Goal: Check status: Check status

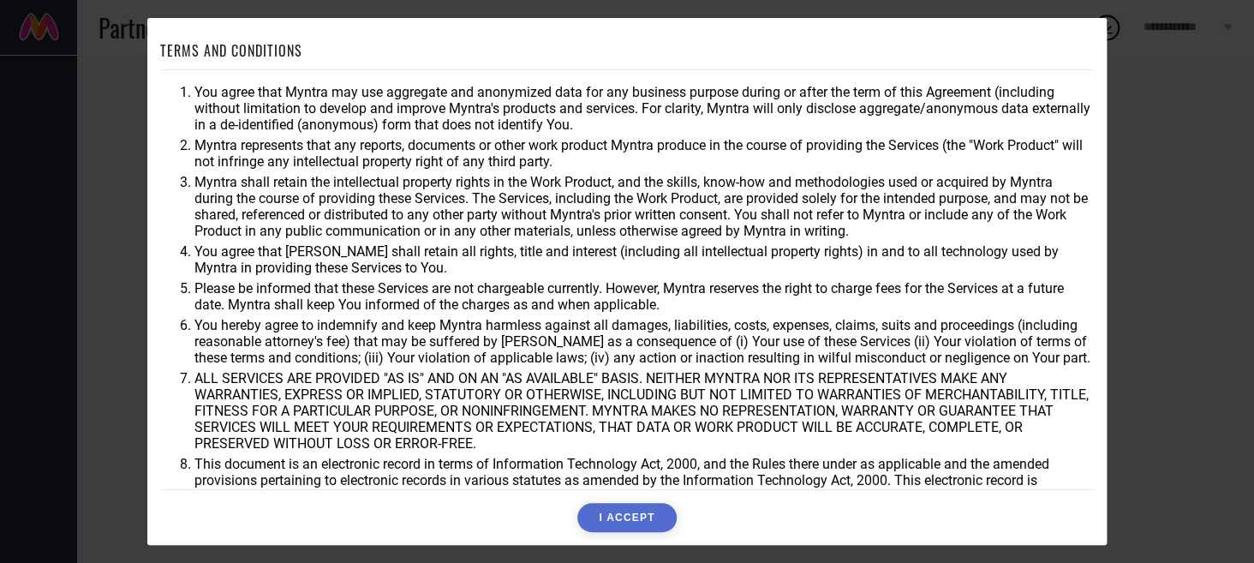
scroll to position [46, 0]
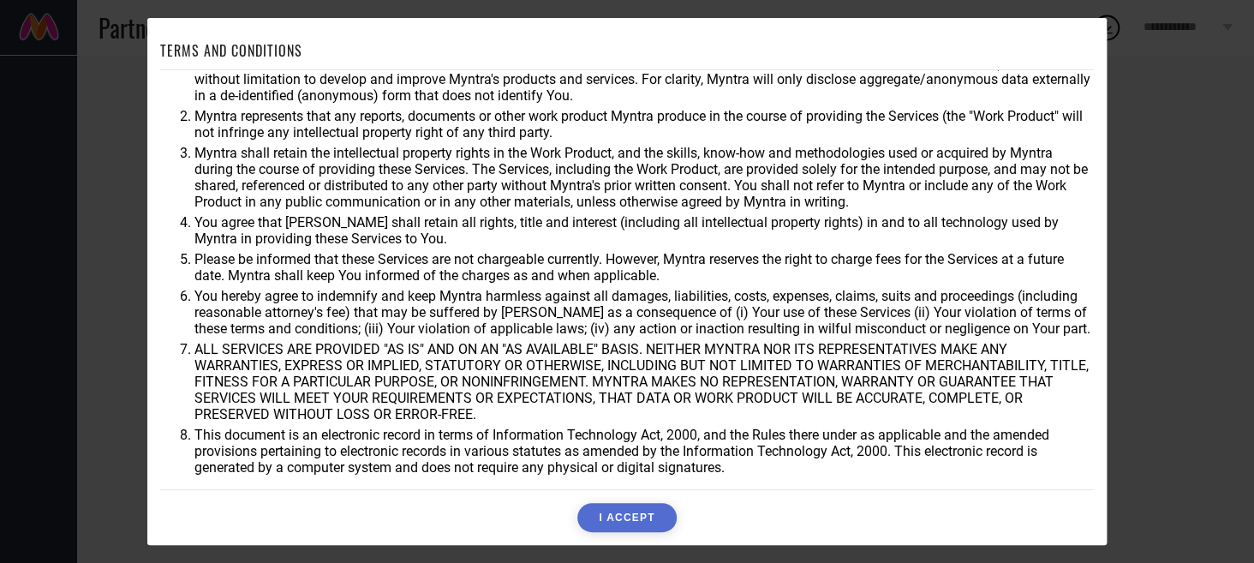
click at [627, 516] on button "I ACCEPT" at bounding box center [626, 517] width 99 height 29
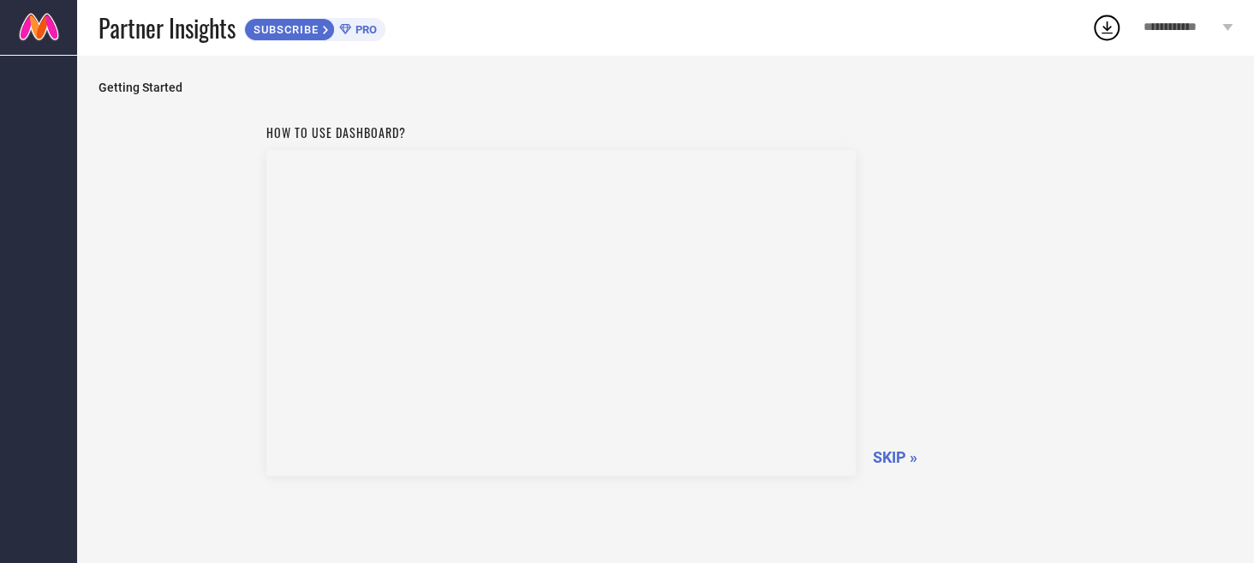
click at [889, 452] on span "SKIP »" at bounding box center [895, 457] width 45 height 18
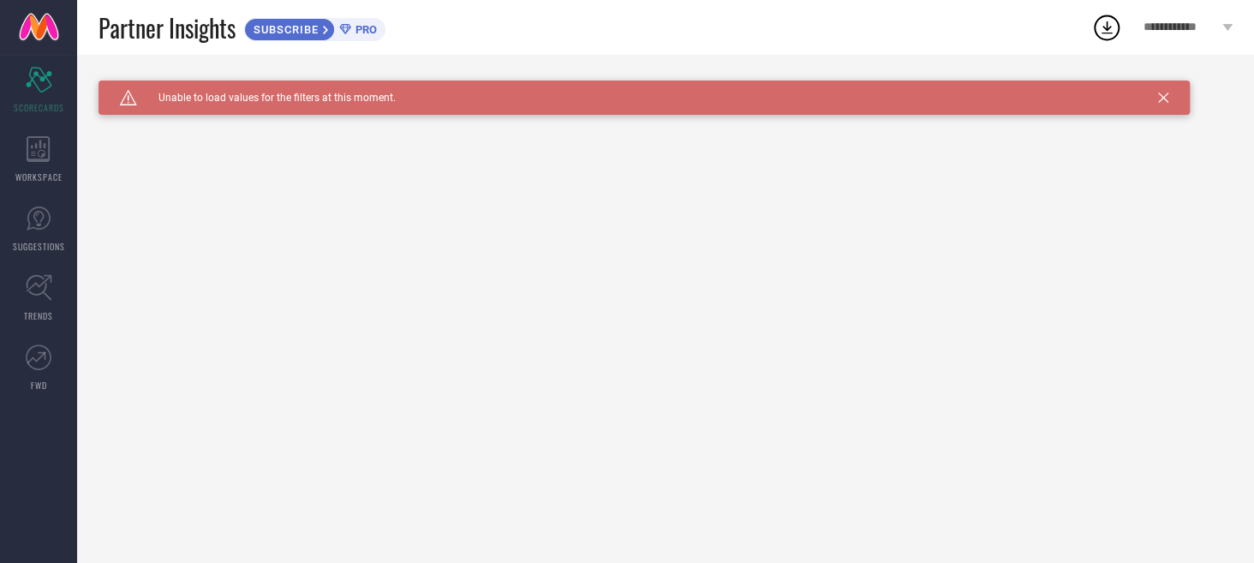
click at [1168, 94] on icon at bounding box center [1163, 98] width 10 height 10
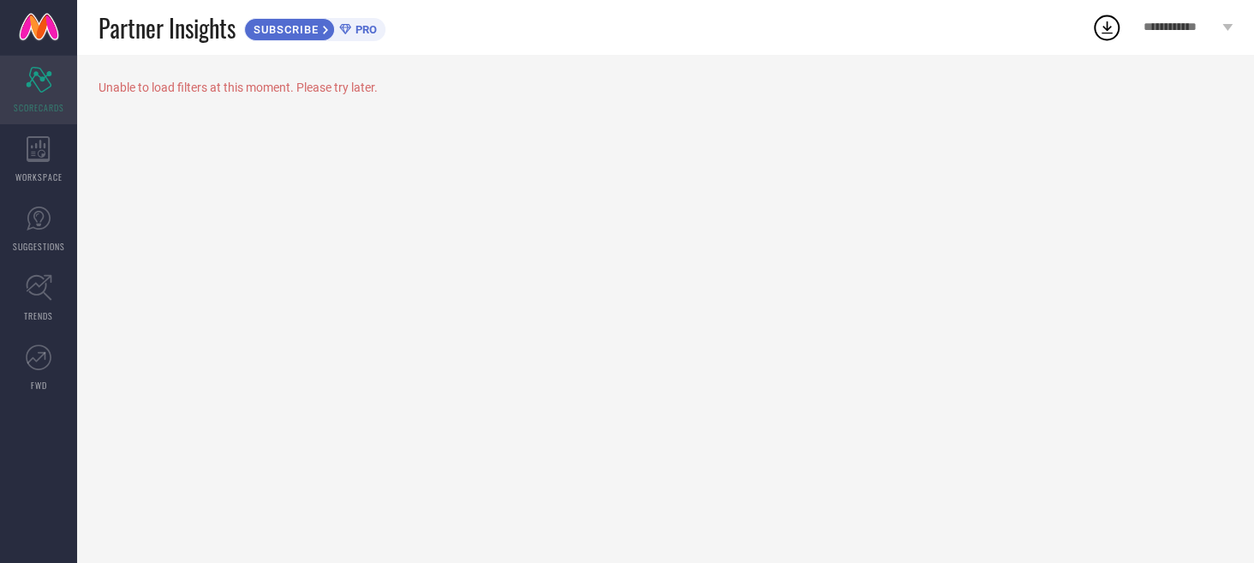
click at [51, 93] on div "Scorecard SCORECARDS" at bounding box center [38, 90] width 77 height 69
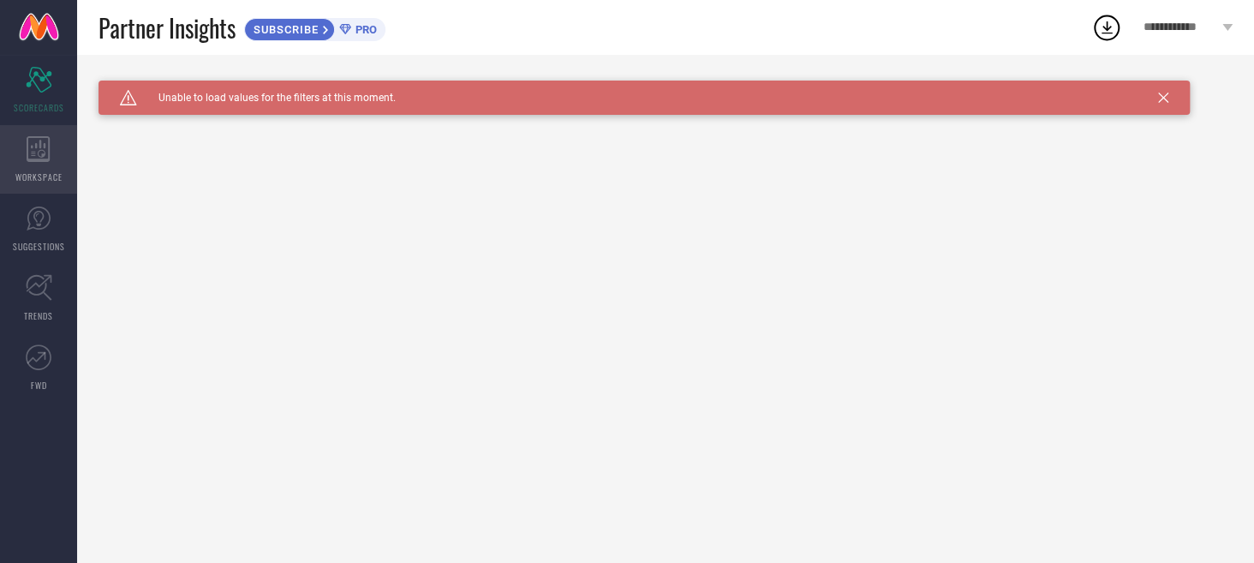
click at [50, 160] on icon at bounding box center [39, 149] width 24 height 26
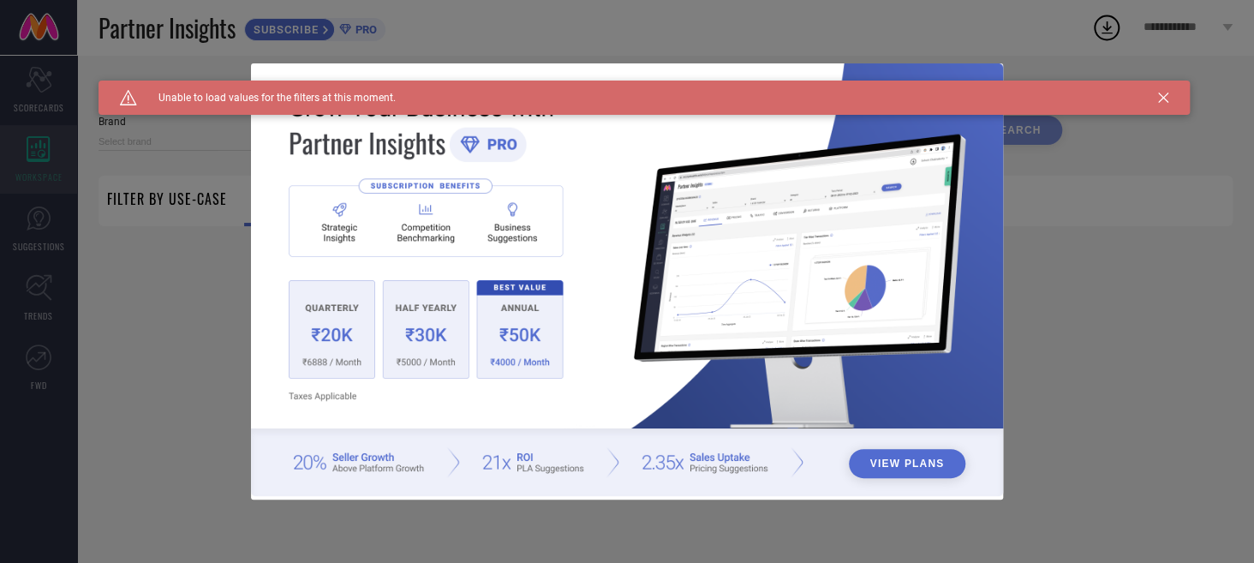
type input "1 STOP FASHION"
type input "All"
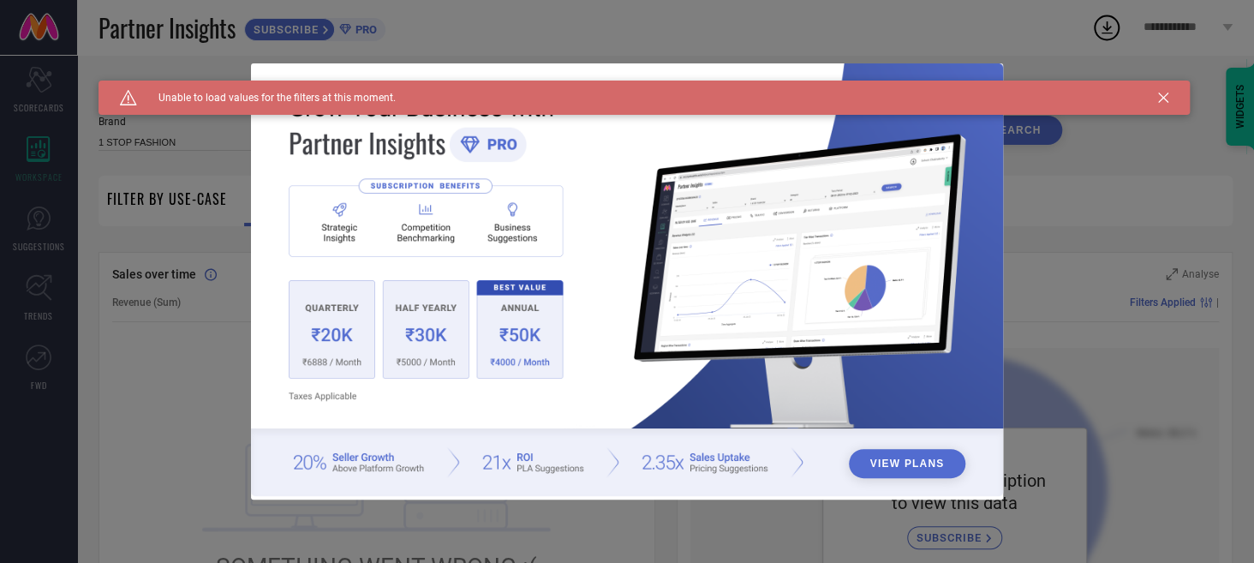
click at [1162, 94] on icon at bounding box center [1163, 98] width 10 height 10
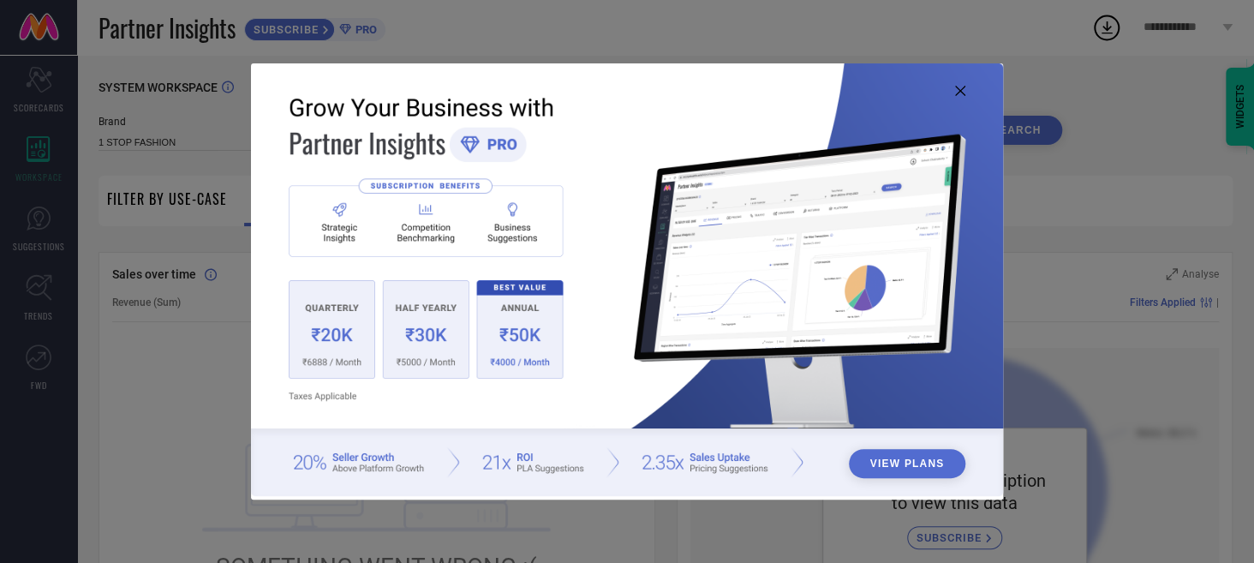
click at [44, 94] on div "View Plans" at bounding box center [627, 281] width 1254 height 563
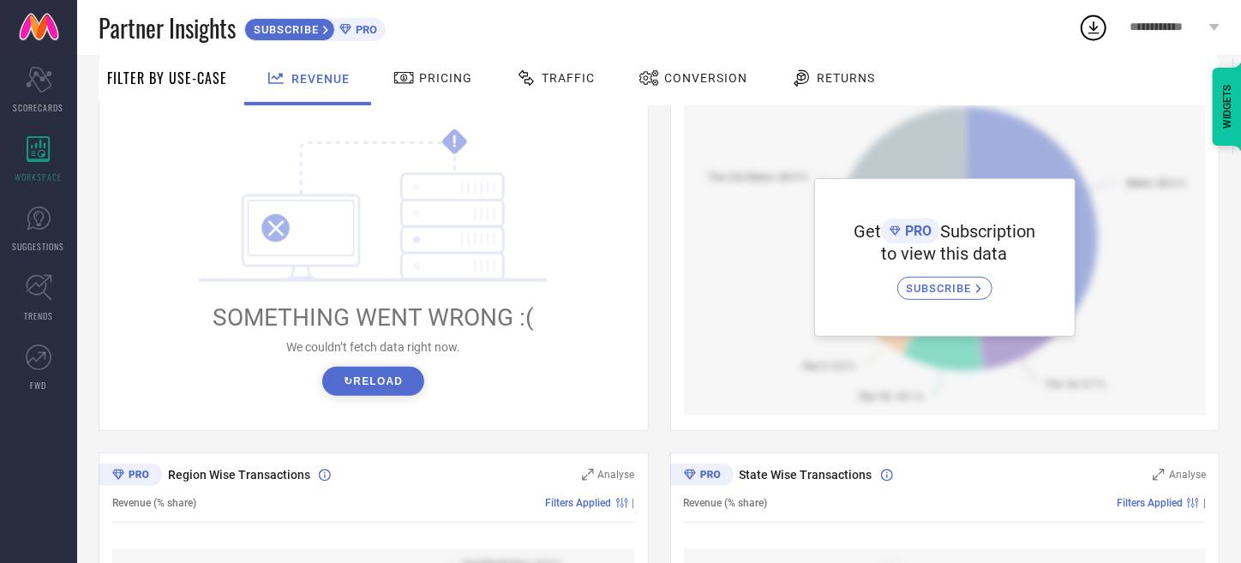
scroll to position [85, 0]
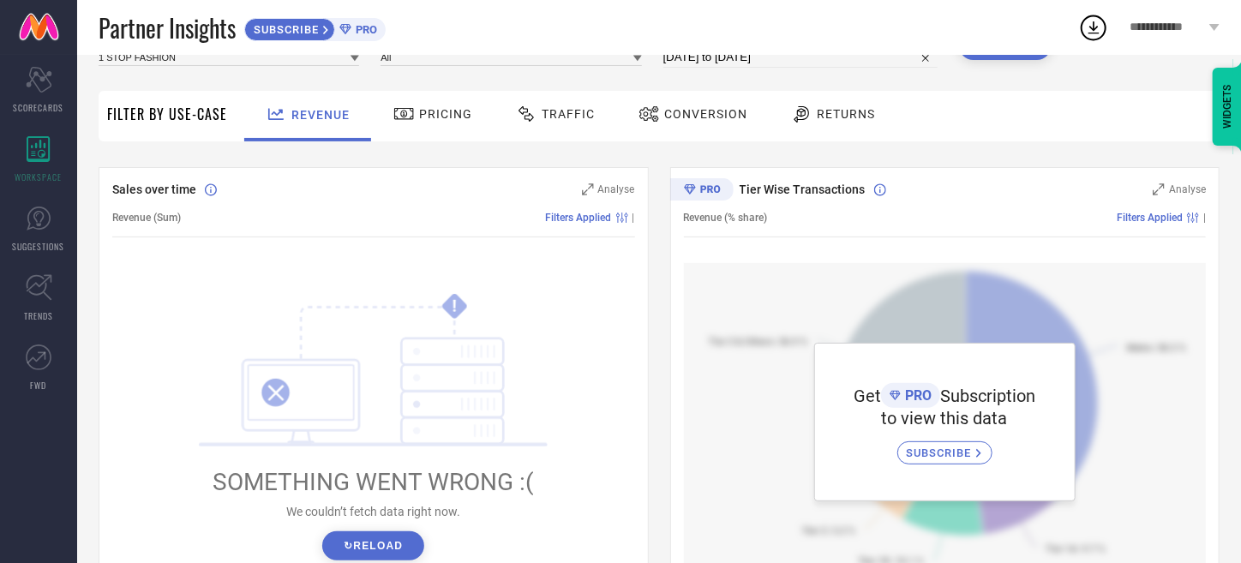
click at [364, 542] on button "↻ Reload" at bounding box center [373, 545] width 102 height 29
click at [36, 91] on icon "Scorecard" at bounding box center [39, 80] width 27 height 26
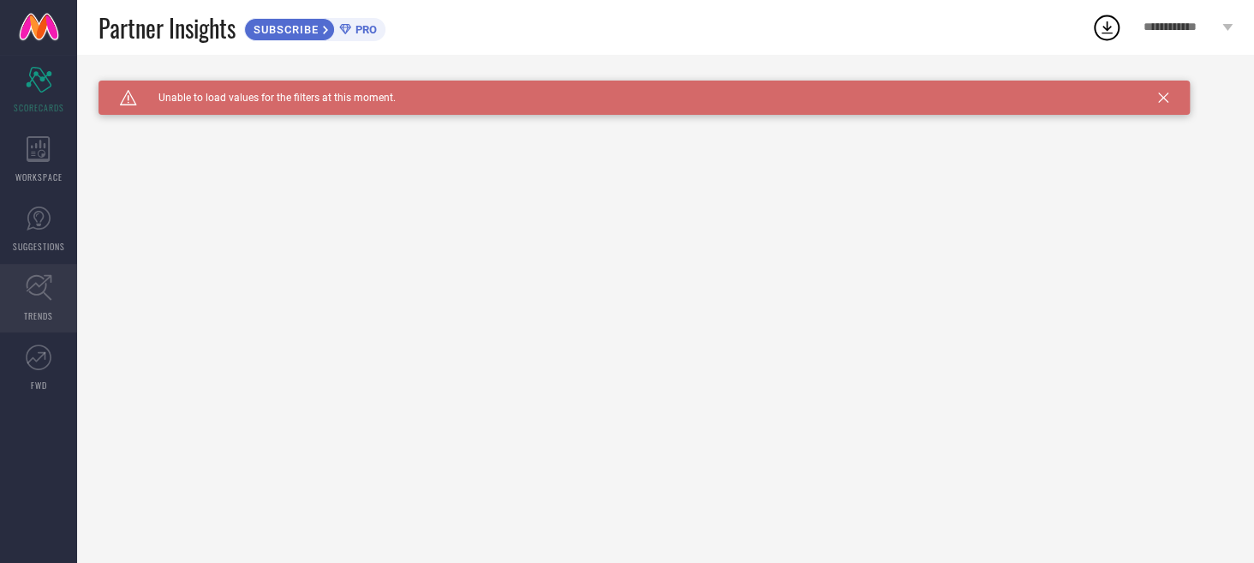
click at [42, 288] on icon at bounding box center [39, 287] width 27 height 27
